Goal: Consume media (video, audio): Consume media (video, audio)

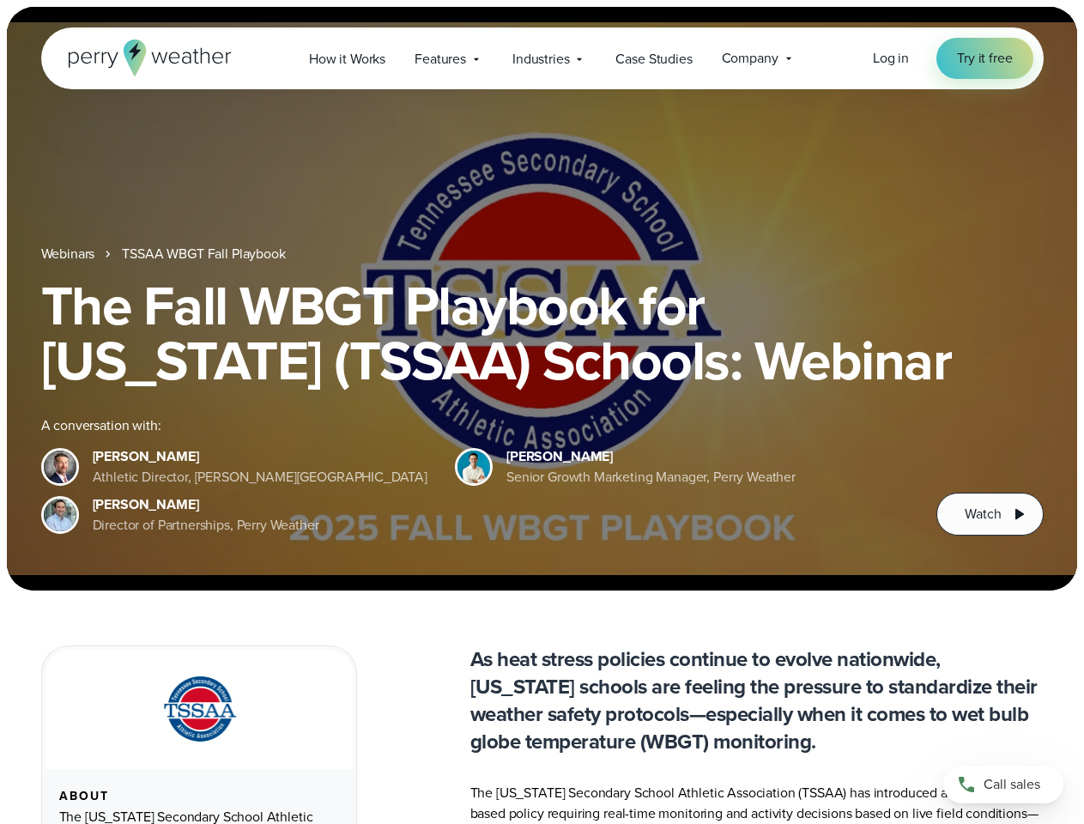
click at [542, 412] on div "The Fall WBGT Playbook for [US_STATE] (TSSAA) Schools: Webinar A conversation w…" at bounding box center [542, 407] width 1003 height 258
click at [542, 58] on span "Industries" at bounding box center [541, 59] width 57 height 21
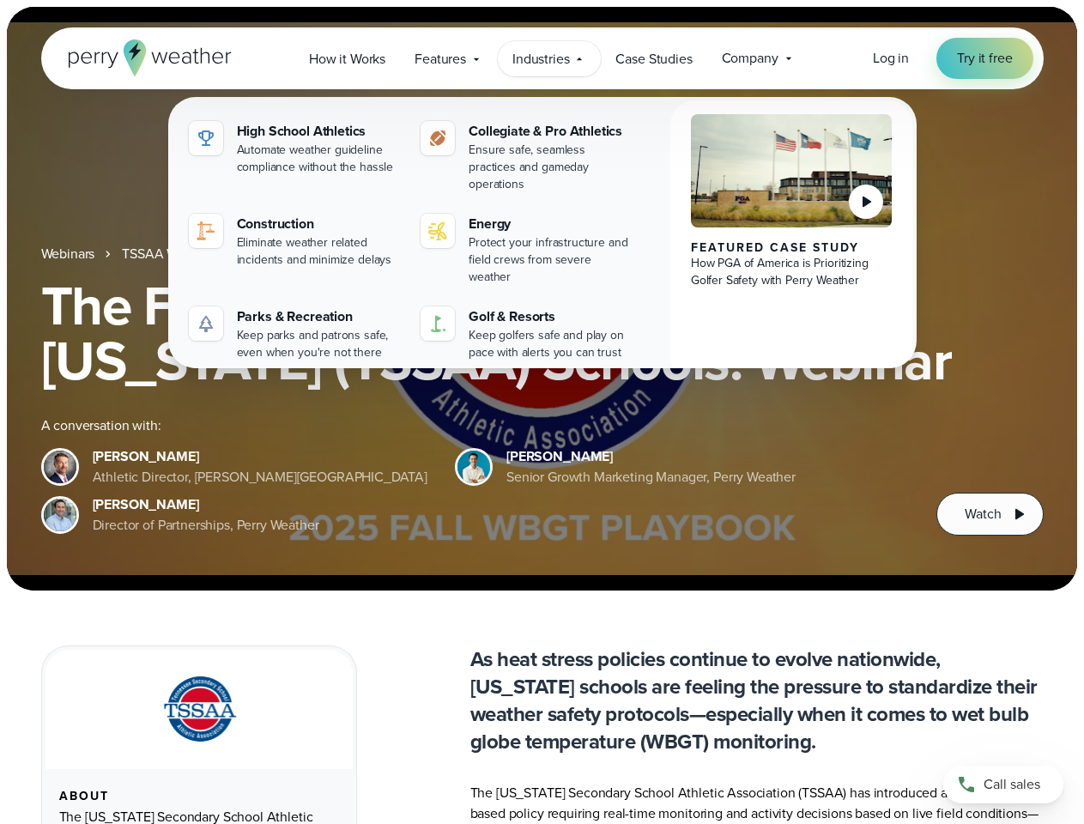
click at [542, 299] on h1 "The Fall WBGT Playbook for [US_STATE] (TSSAA) Schools: Webinar" at bounding box center [542, 333] width 1003 height 110
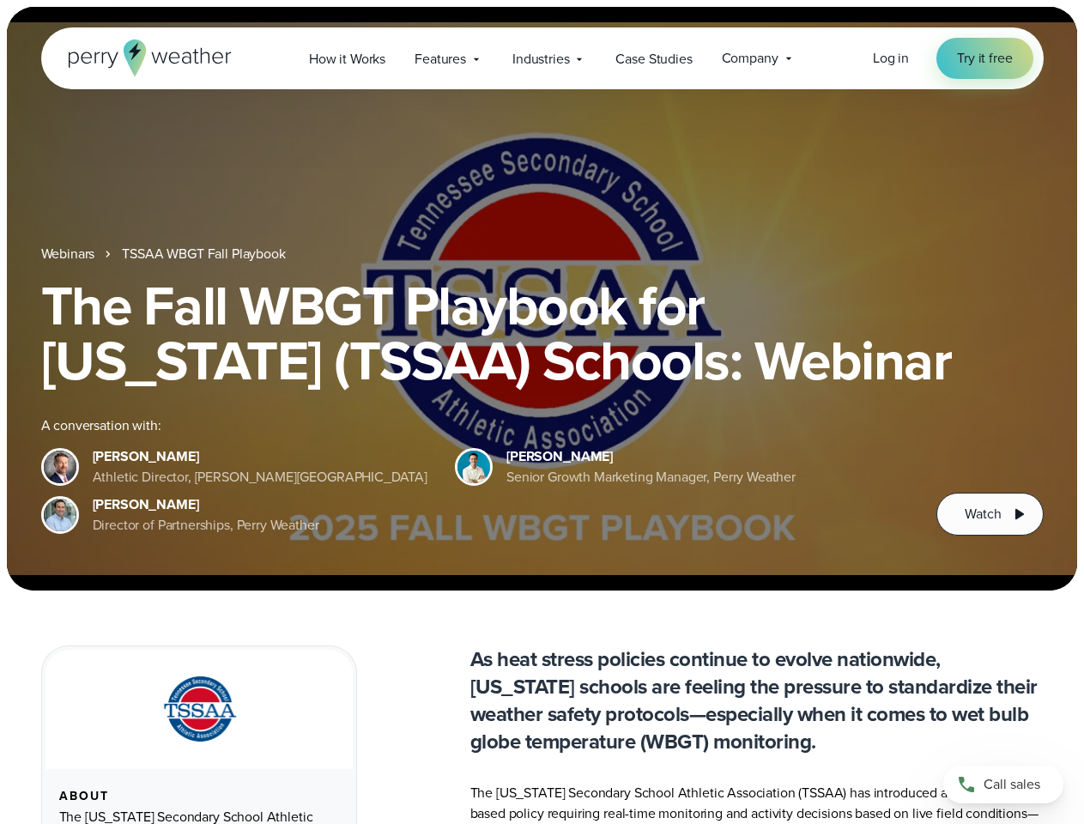
click at [205, 254] on link "TSSAA WBGT Fall Playbook" at bounding box center [203, 254] width 163 height 21
click at [990, 514] on span "Watch" at bounding box center [983, 514] width 36 height 21
